Goal: Find specific page/section: Find specific page/section

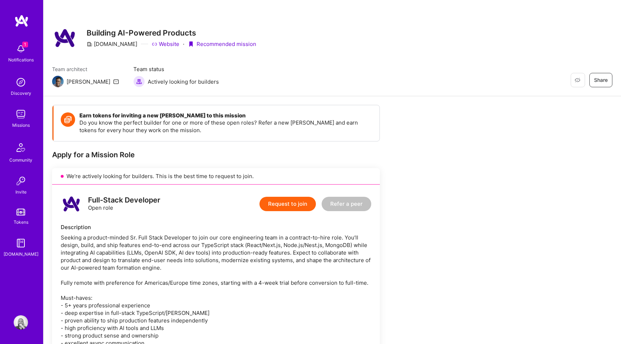
click at [22, 47] on img at bounding box center [21, 49] width 14 height 14
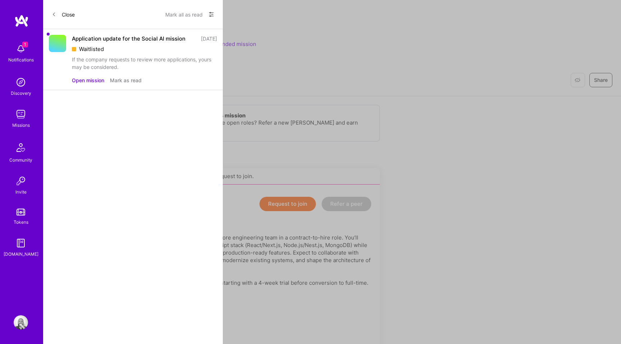
click at [87, 84] on button "Open mission" at bounding box center [88, 81] width 32 height 8
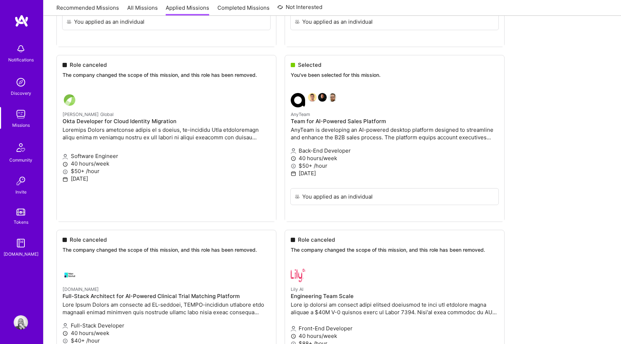
scroll to position [1103, 0]
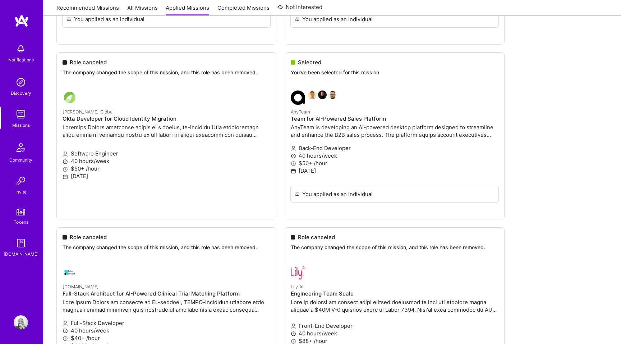
click at [297, 97] on ul "Role canceled The company changed the scope of this mission, and this role has …" at bounding box center [331, 75] width 551 height 1719
click at [301, 111] on ul "Role canceled The company changed the scope of this mission, and this role has …" at bounding box center [331, 75] width 551 height 1719
click at [301, 97] on ul "Role canceled The company changed the scope of this mission, and this role has …" at bounding box center [331, 75] width 551 height 1719
click at [323, 119] on ul "Role canceled The company changed the scope of this mission, and this role has …" at bounding box center [331, 75] width 551 height 1719
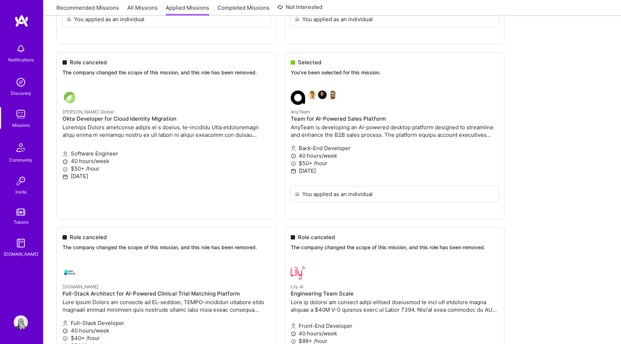
click at [323, 119] on ul "Role canceled The company changed the scope of this mission, and this role has …" at bounding box center [331, 75] width 551 height 1719
click at [311, 127] on ul "Role canceled The company changed the scope of this mission, and this role has …" at bounding box center [331, 75] width 551 height 1719
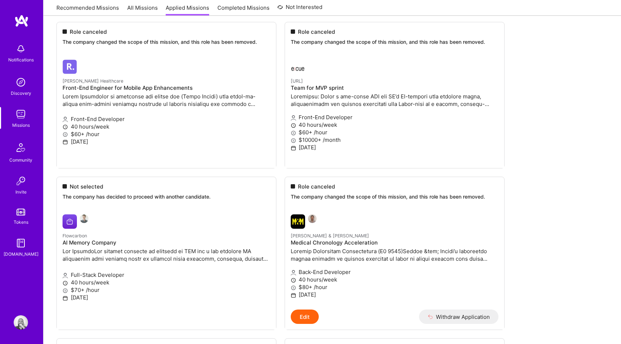
scroll to position [295, 0]
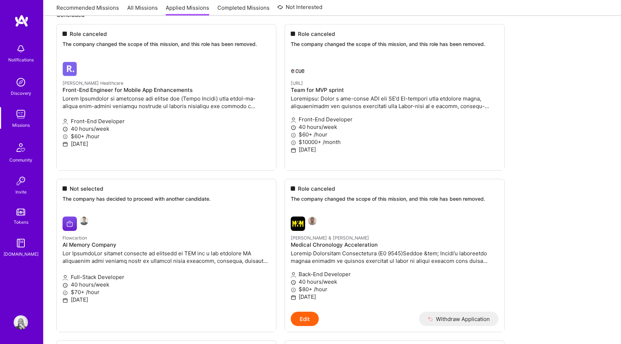
click at [25, 19] on img at bounding box center [21, 20] width 14 height 13
